Goal: Communication & Community: Participate in discussion

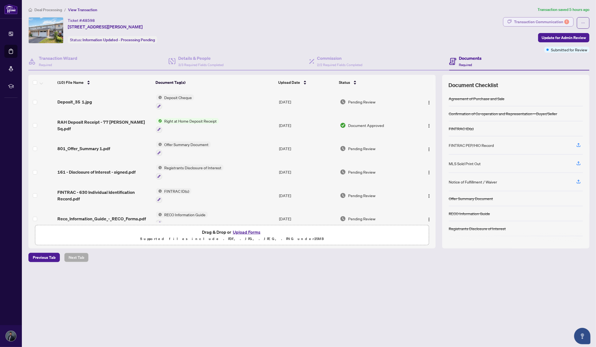
click at [512, 24] on span "button" at bounding box center [509, 21] width 4 height 9
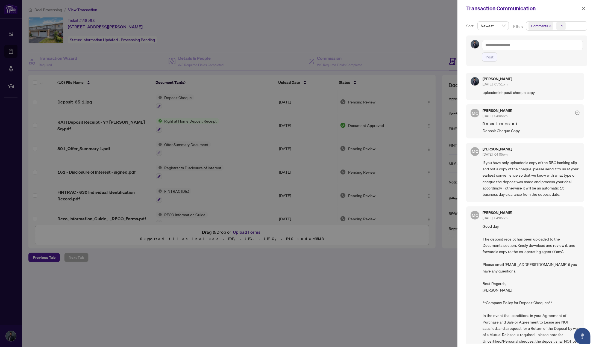
click at [427, 29] on div at bounding box center [298, 173] width 596 height 347
click at [581, 11] on button "button" at bounding box center [583, 8] width 7 height 7
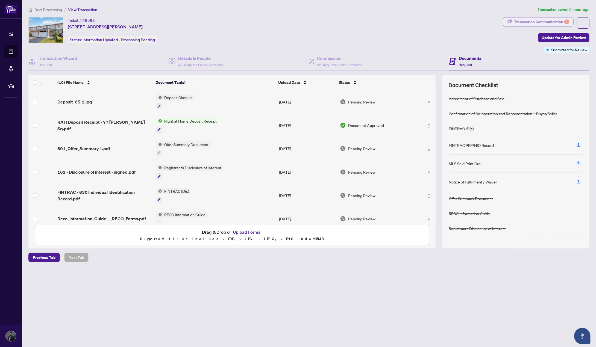
click at [556, 21] on div "Transaction Communication 1" at bounding box center [541, 21] width 55 height 9
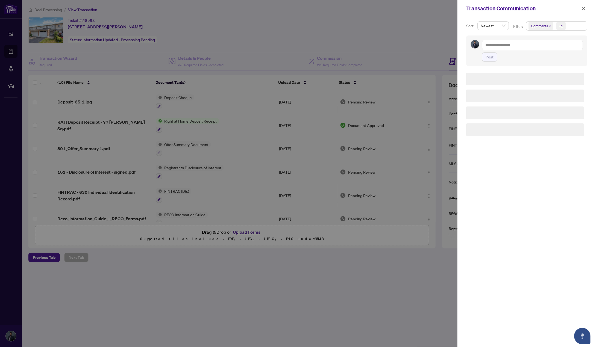
click at [396, 25] on div at bounding box center [298, 173] width 596 height 347
